Goal: Find specific page/section: Find specific page/section

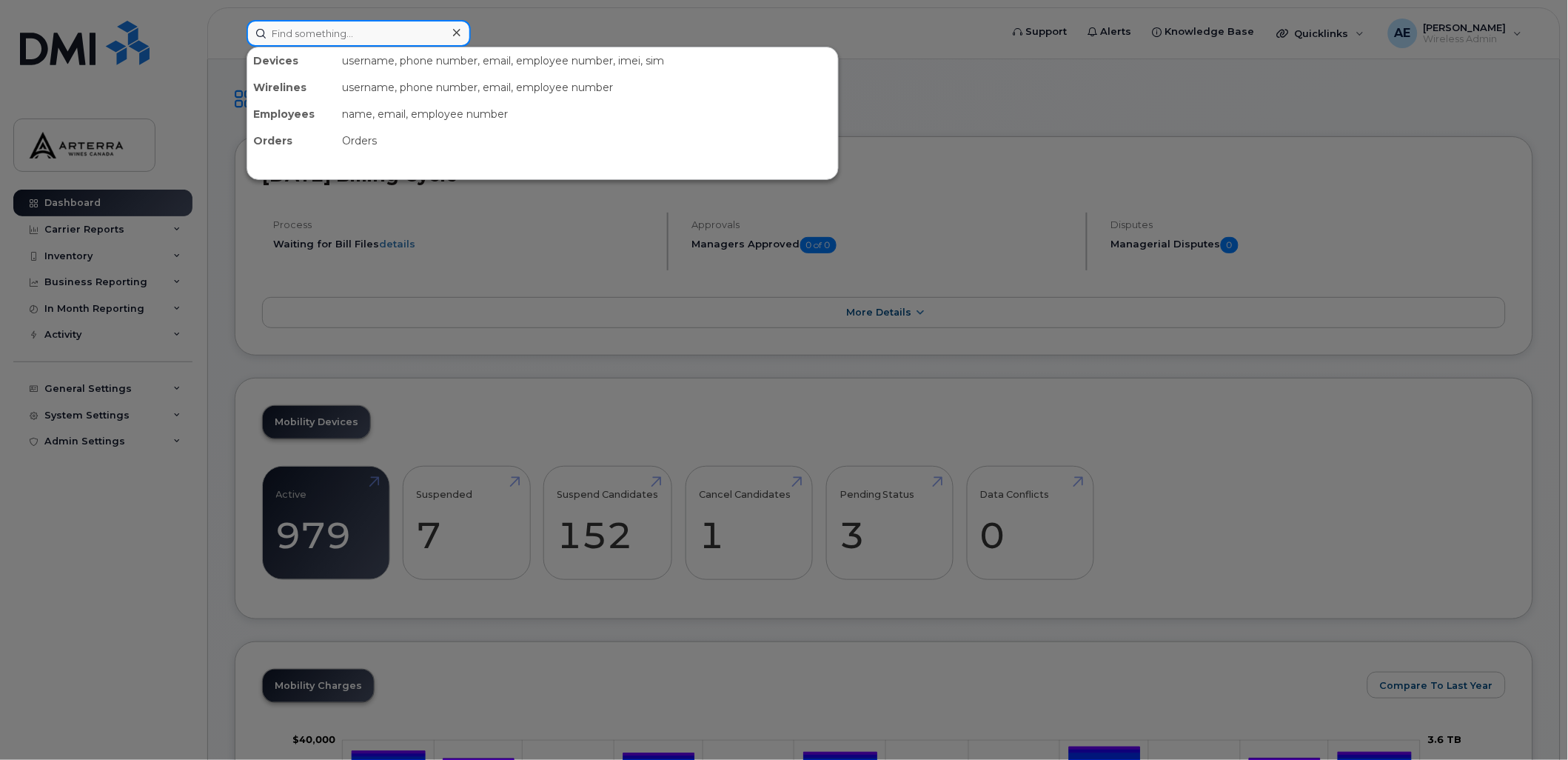
paste input "2892571646"
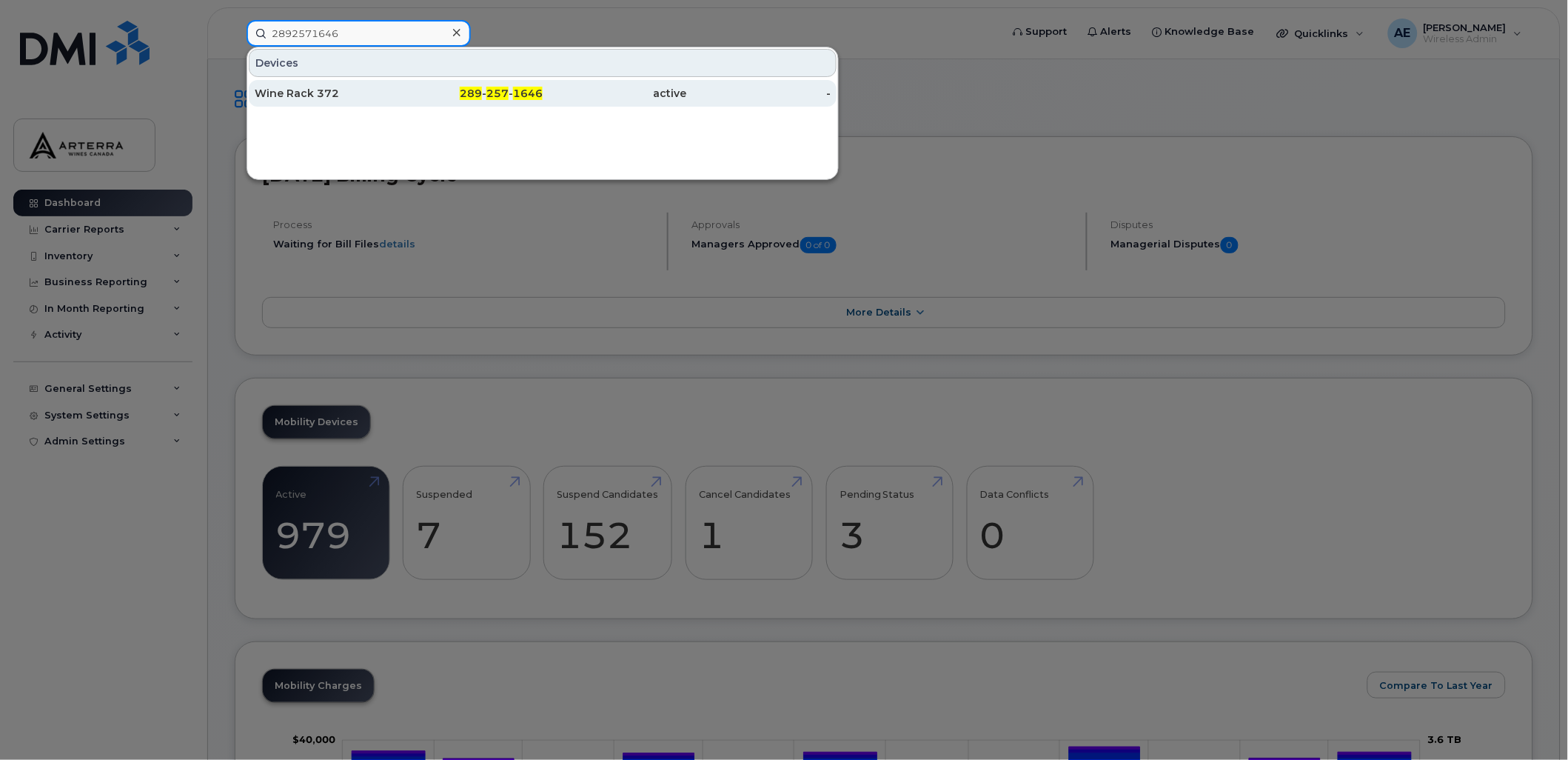
type input "2892571646"
click at [311, 86] on div "Wine Rack 372" at bounding box center [327, 93] width 144 height 15
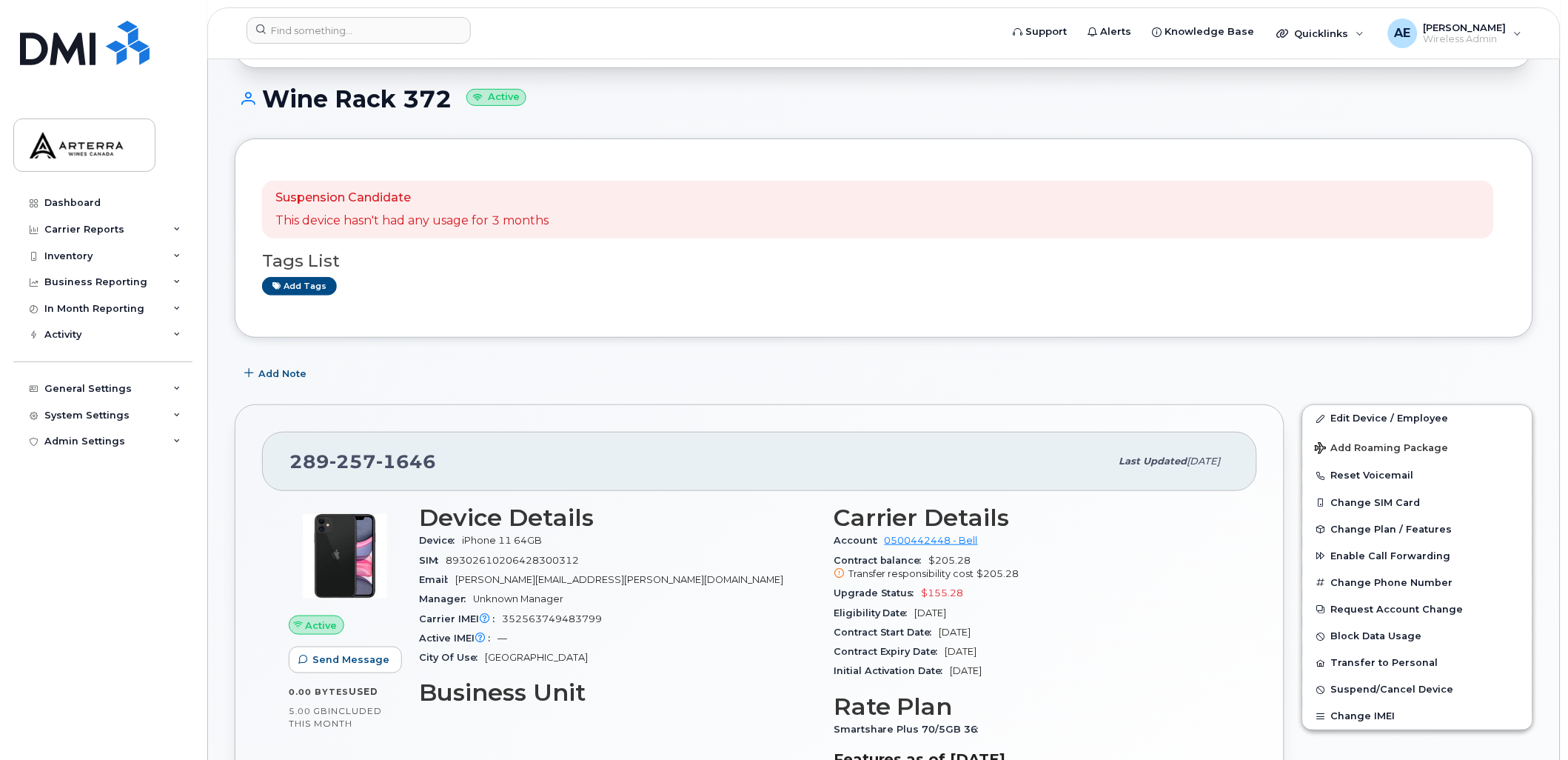
scroll to position [135, 0]
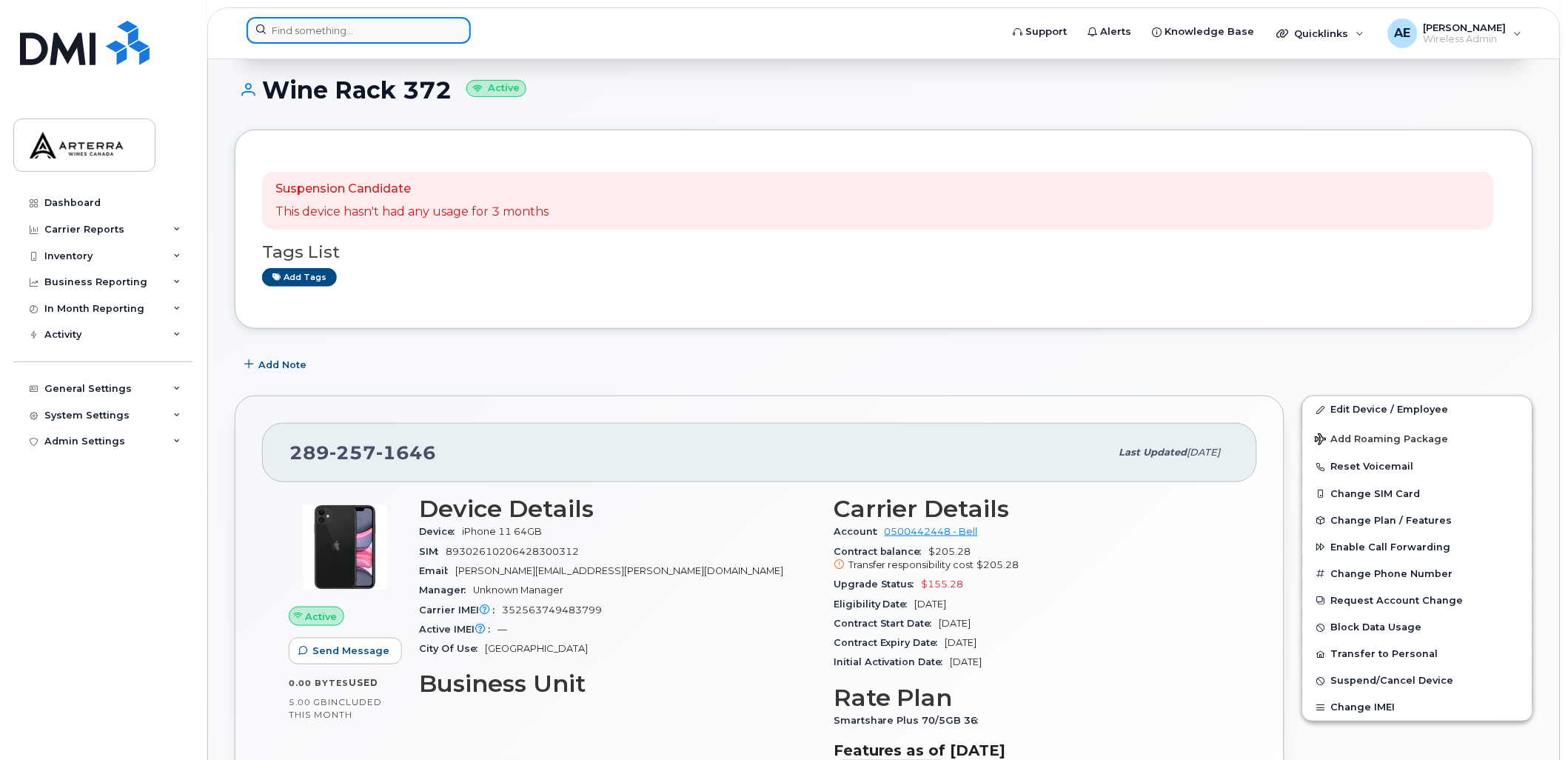
click at [427, 25] on input at bounding box center [359, 29] width 225 height 26
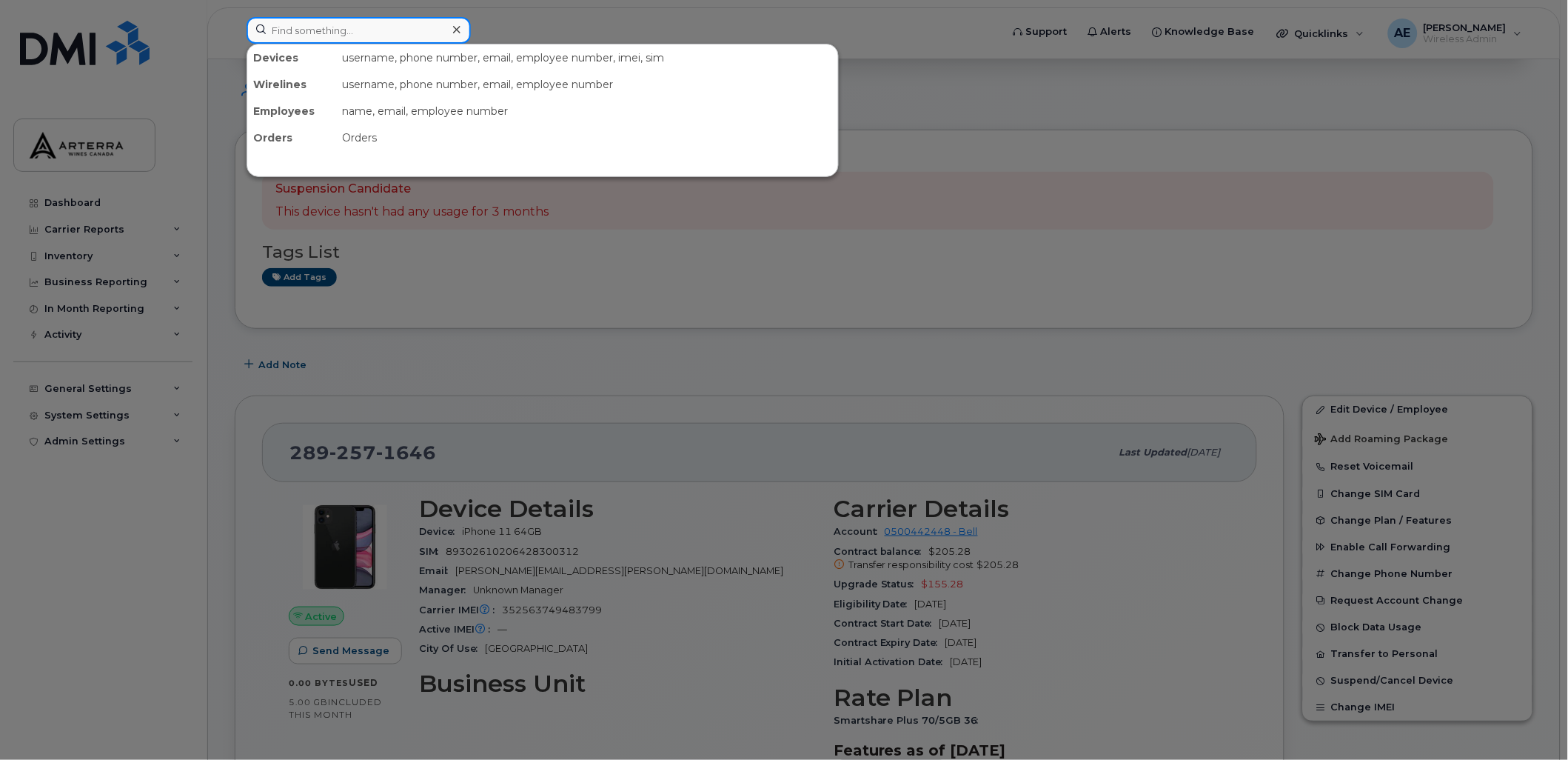
paste input "2892574003"
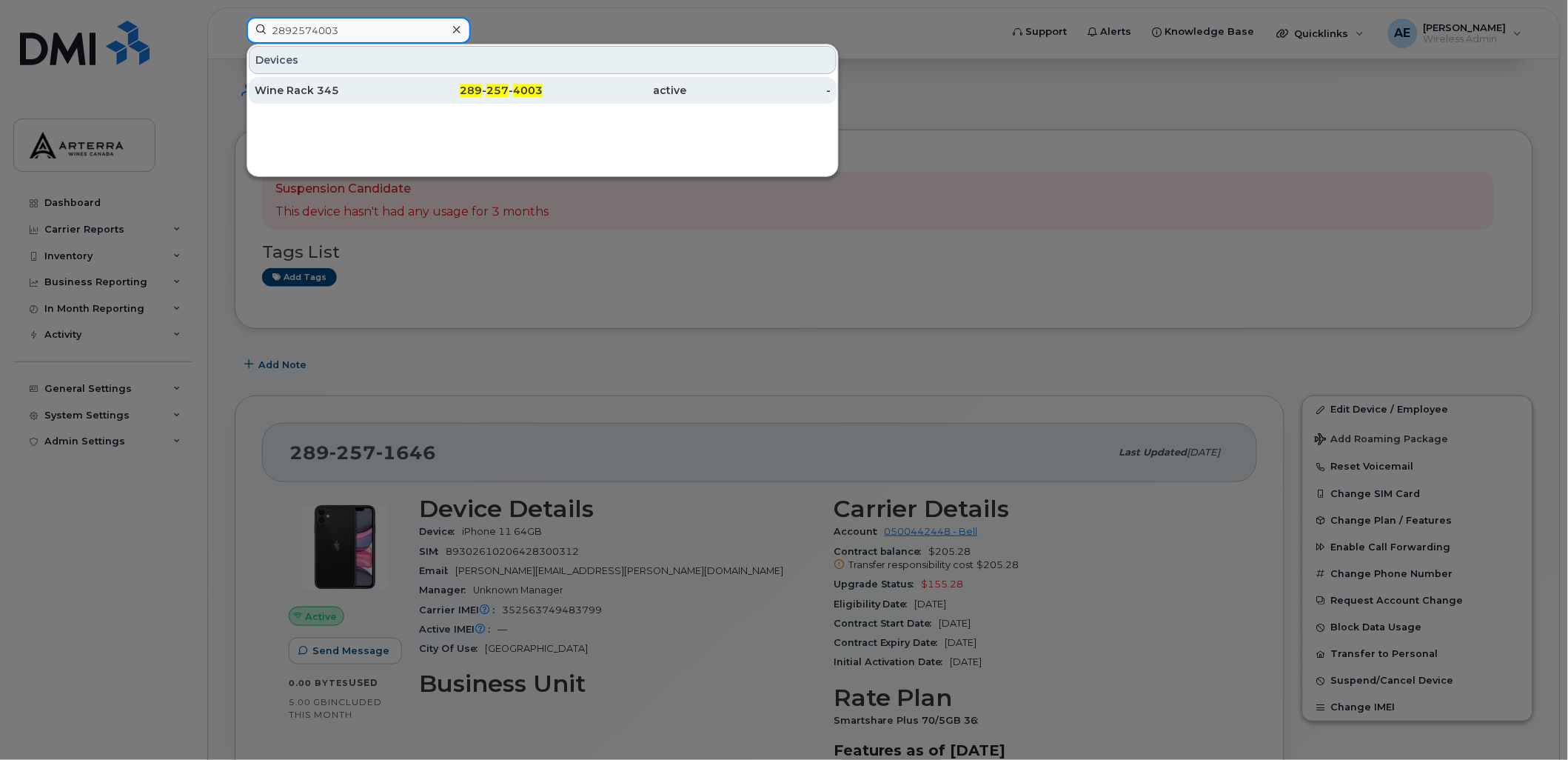
type input "2892574003"
click at [298, 87] on div "Wine Rack 345" at bounding box center [327, 90] width 144 height 15
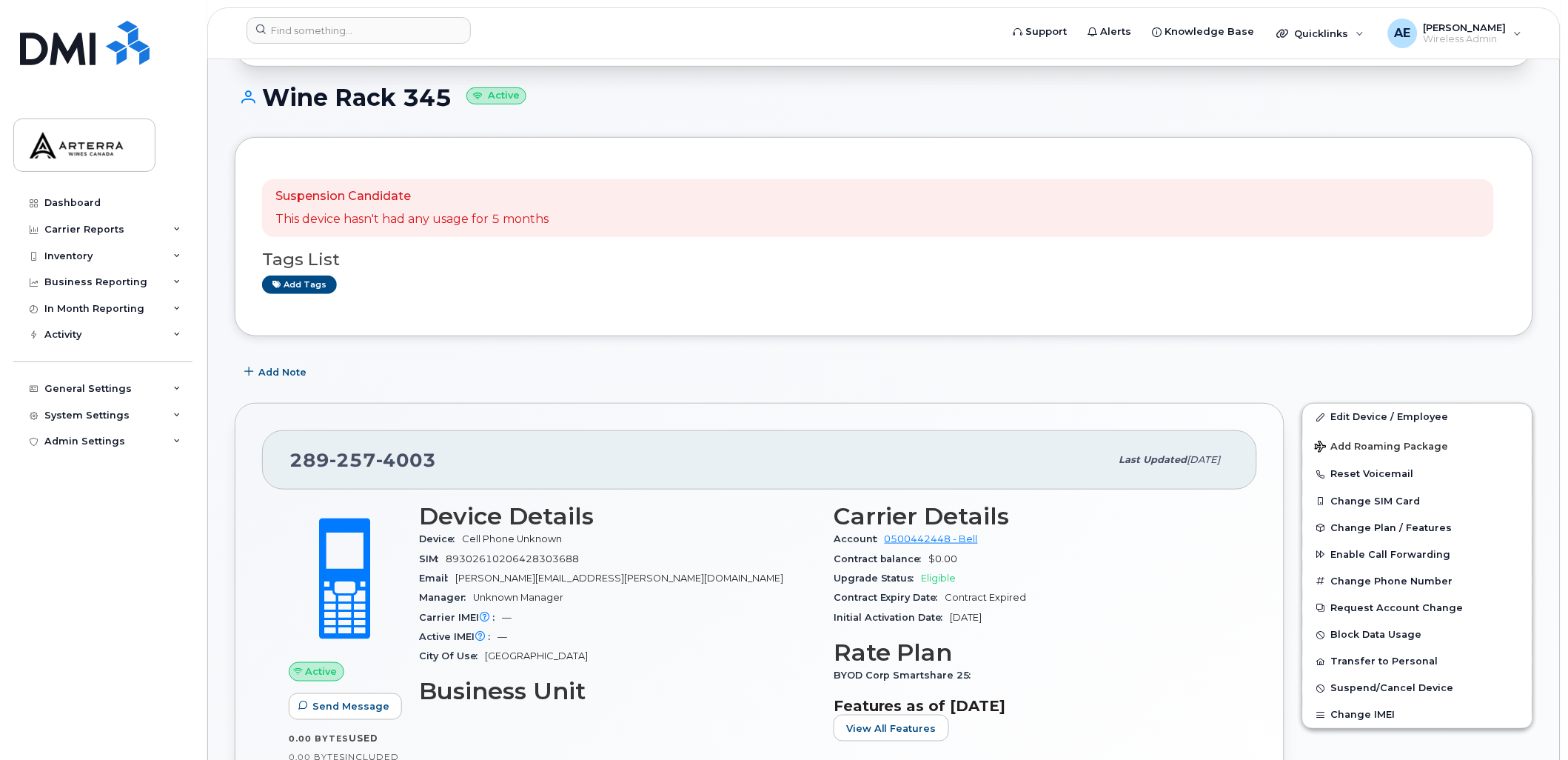
scroll to position [138, 0]
